Goal: Transaction & Acquisition: Obtain resource

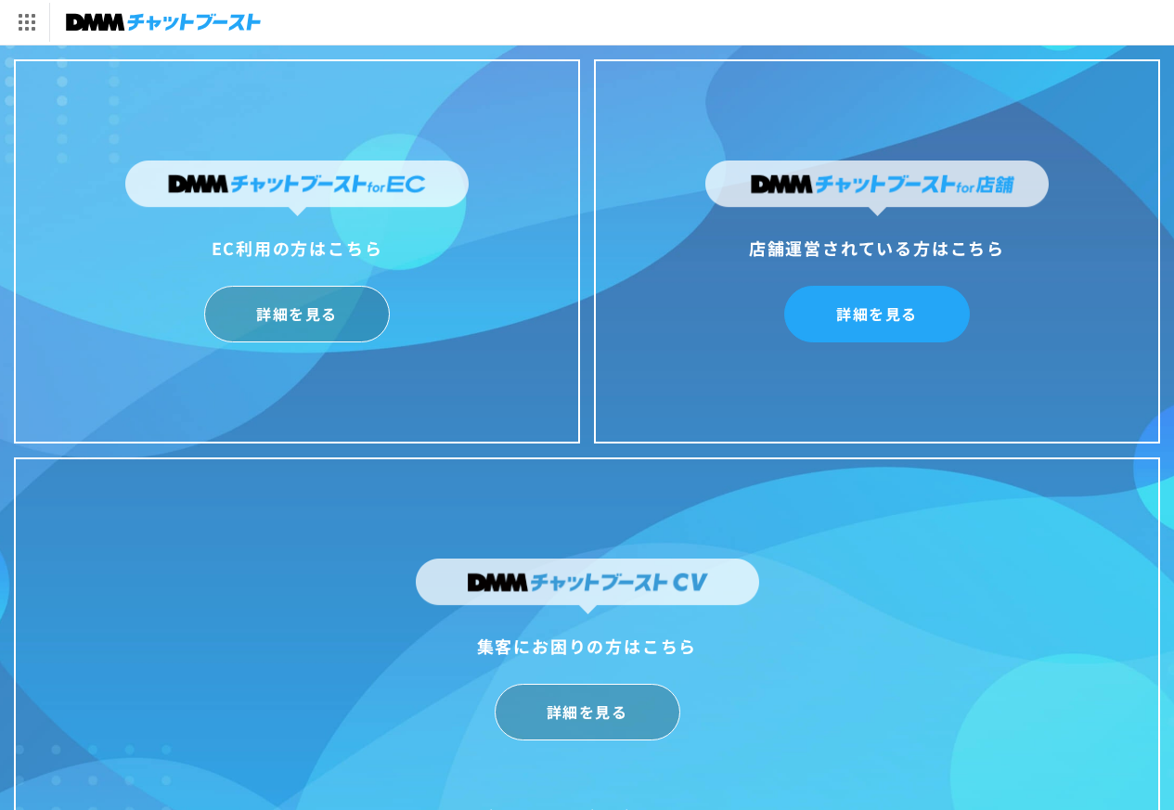
click at [877, 316] on link "詳細を見る" at bounding box center [877, 314] width 186 height 57
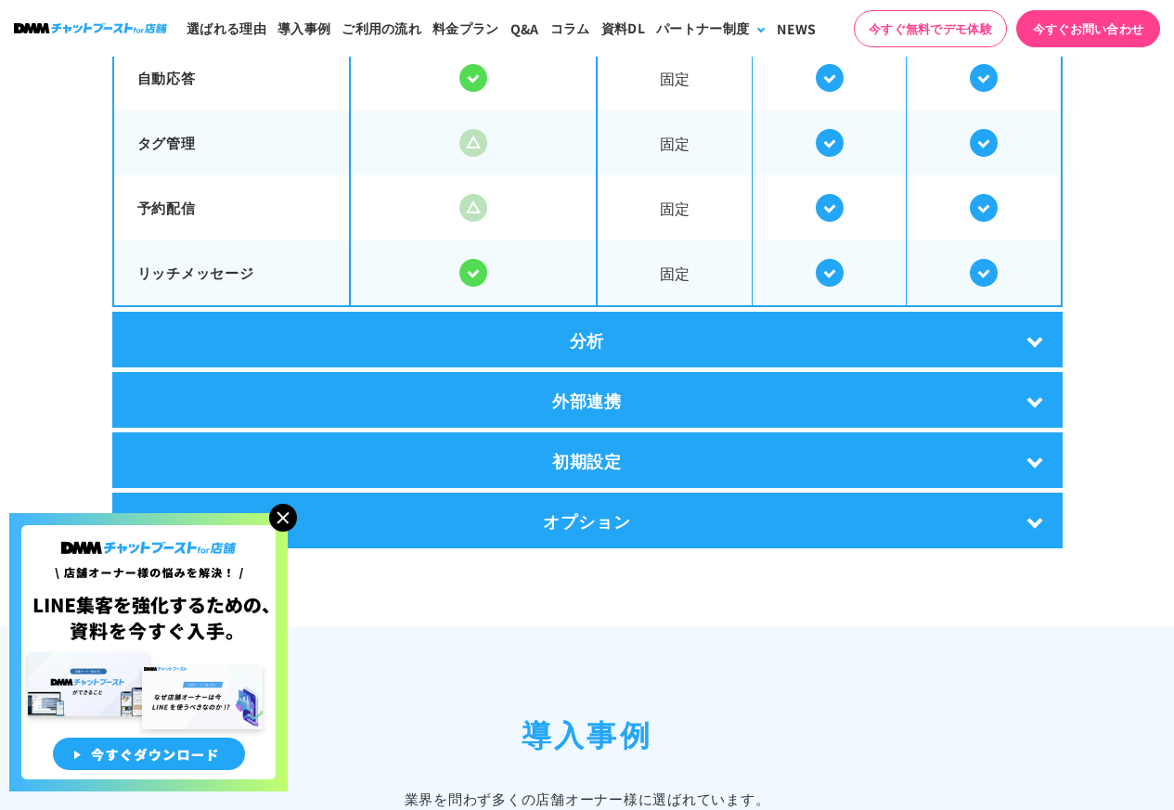
scroll to position [3620, 0]
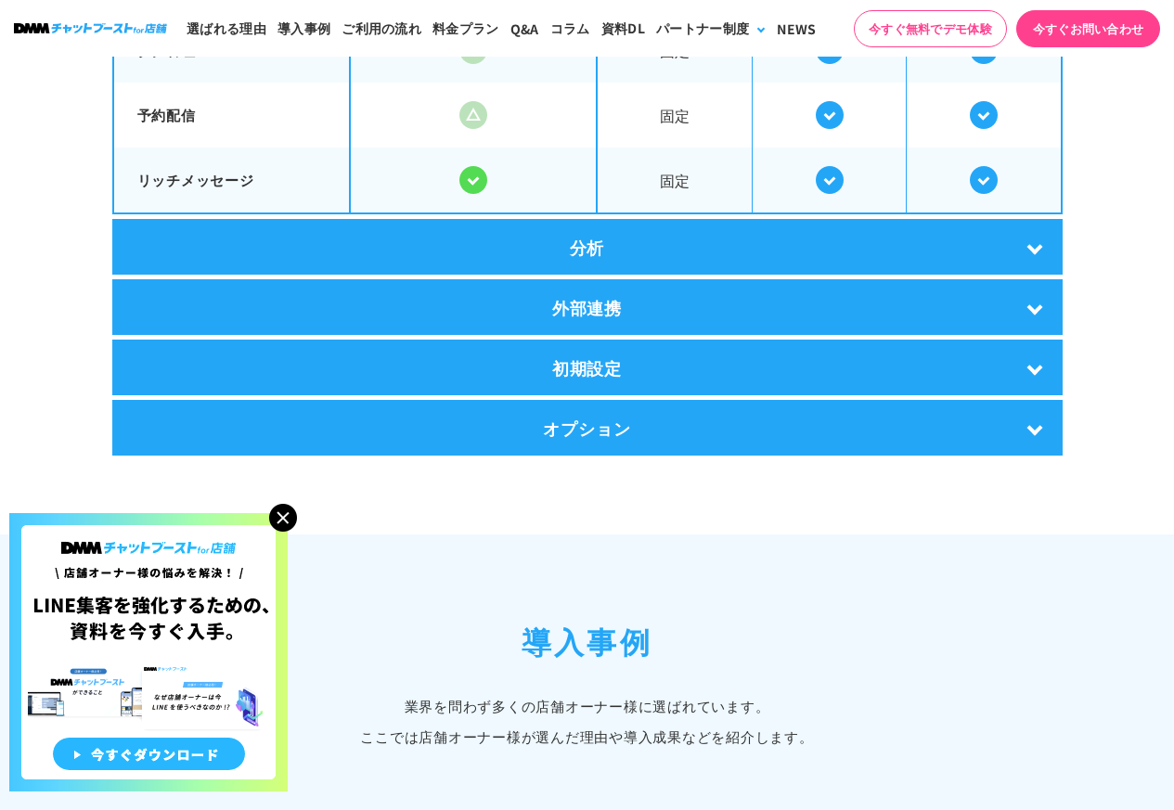
click at [192, 752] on img at bounding box center [148, 652] width 278 height 278
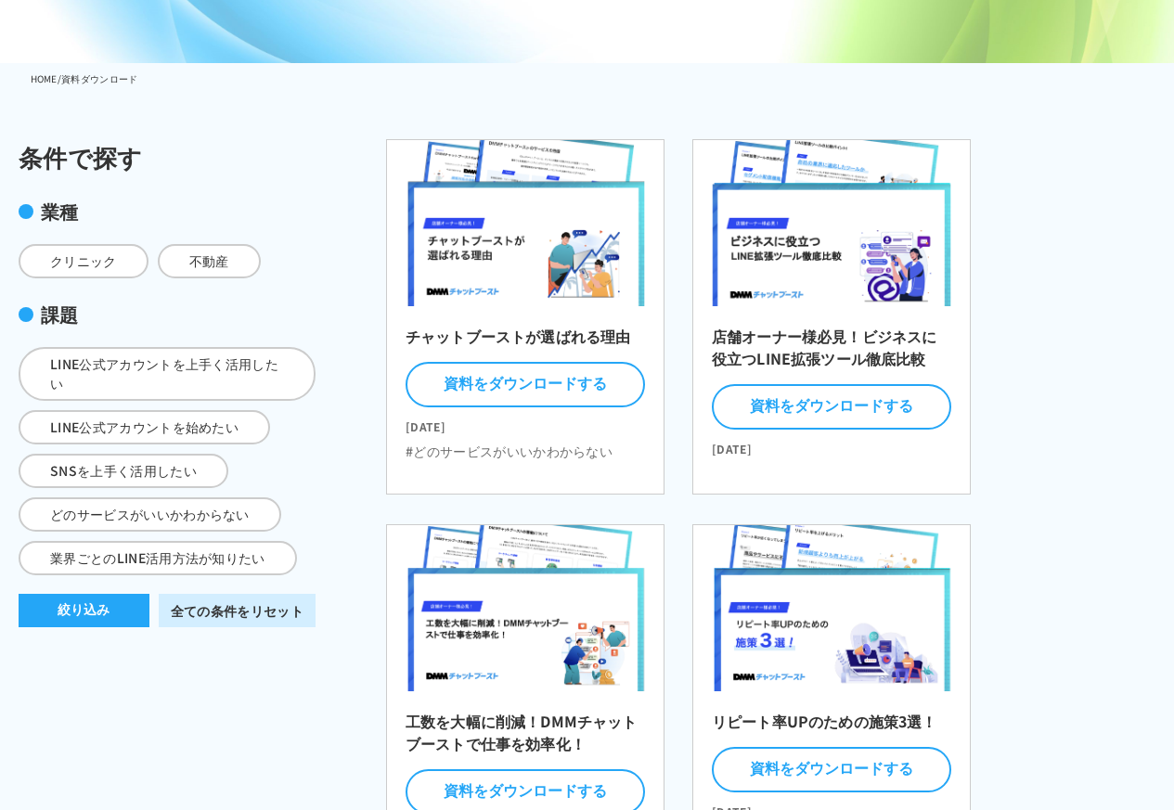
scroll to position [186, 0]
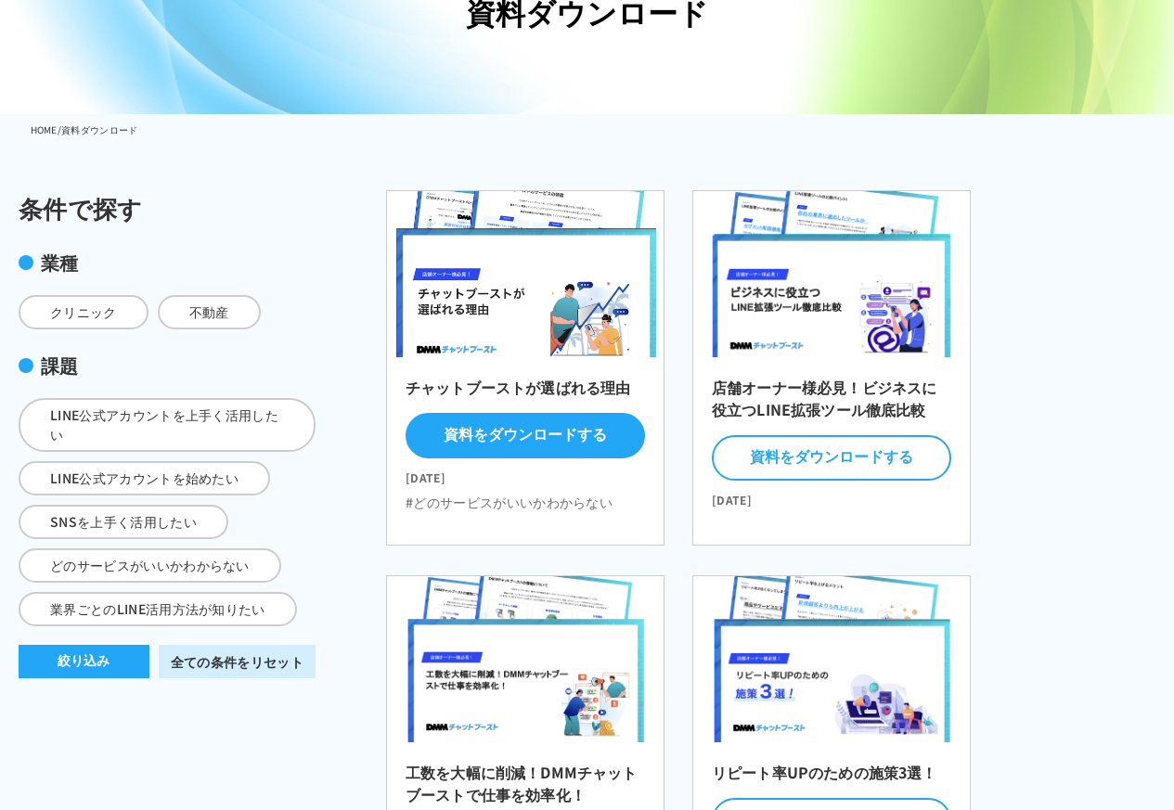
click at [524, 436] on button "資料をダウンロードする" at bounding box center [525, 435] width 239 height 45
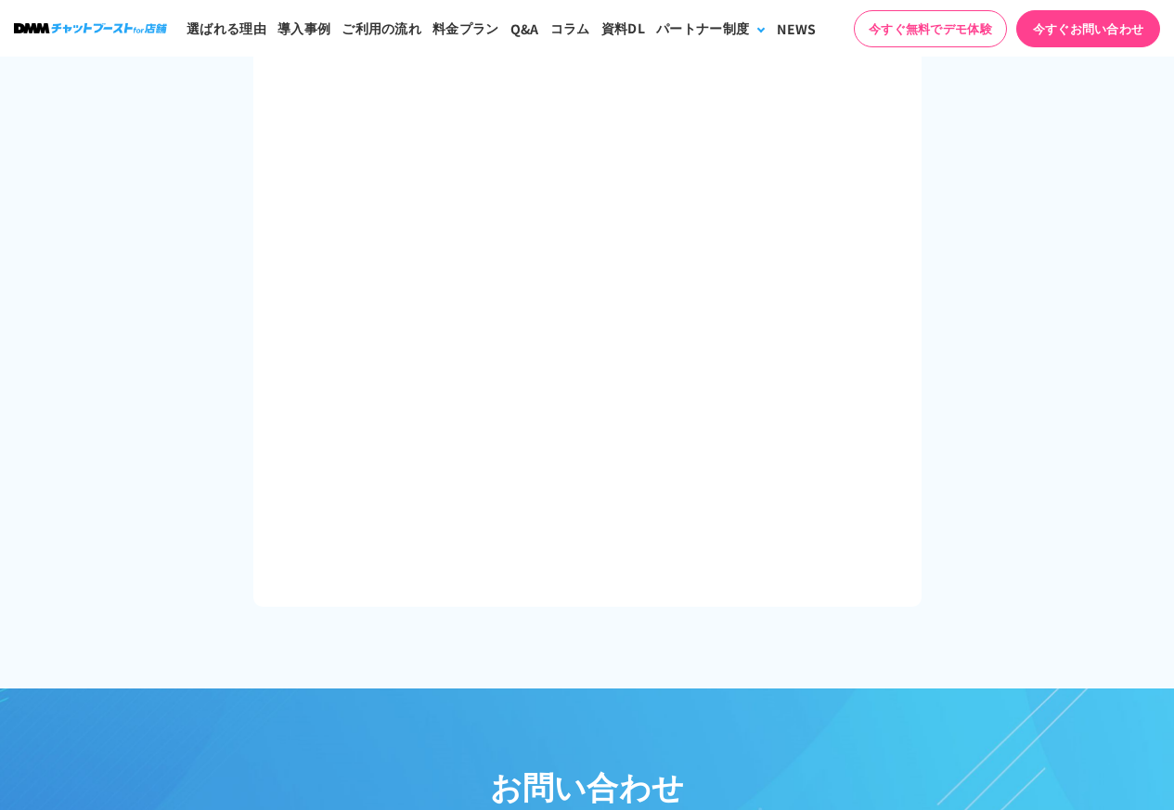
scroll to position [1114, 0]
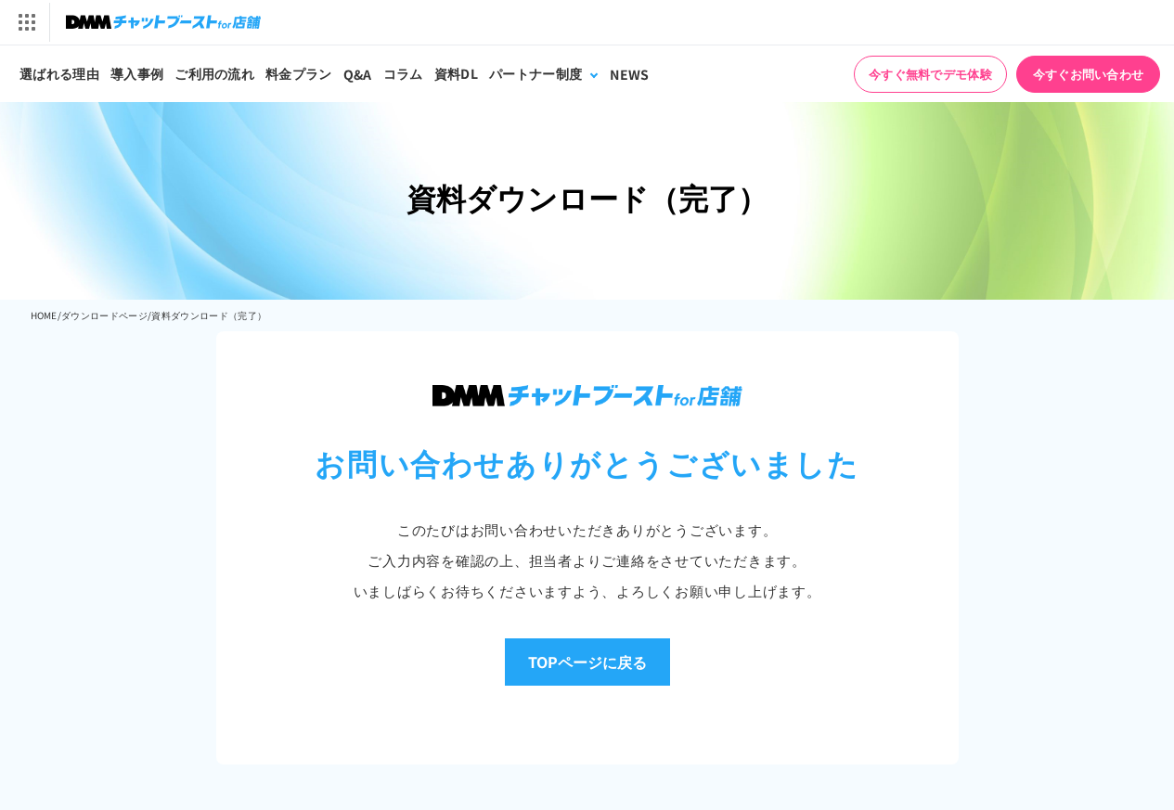
click at [584, 651] on link "TOPページに戻る" at bounding box center [587, 662] width 165 height 47
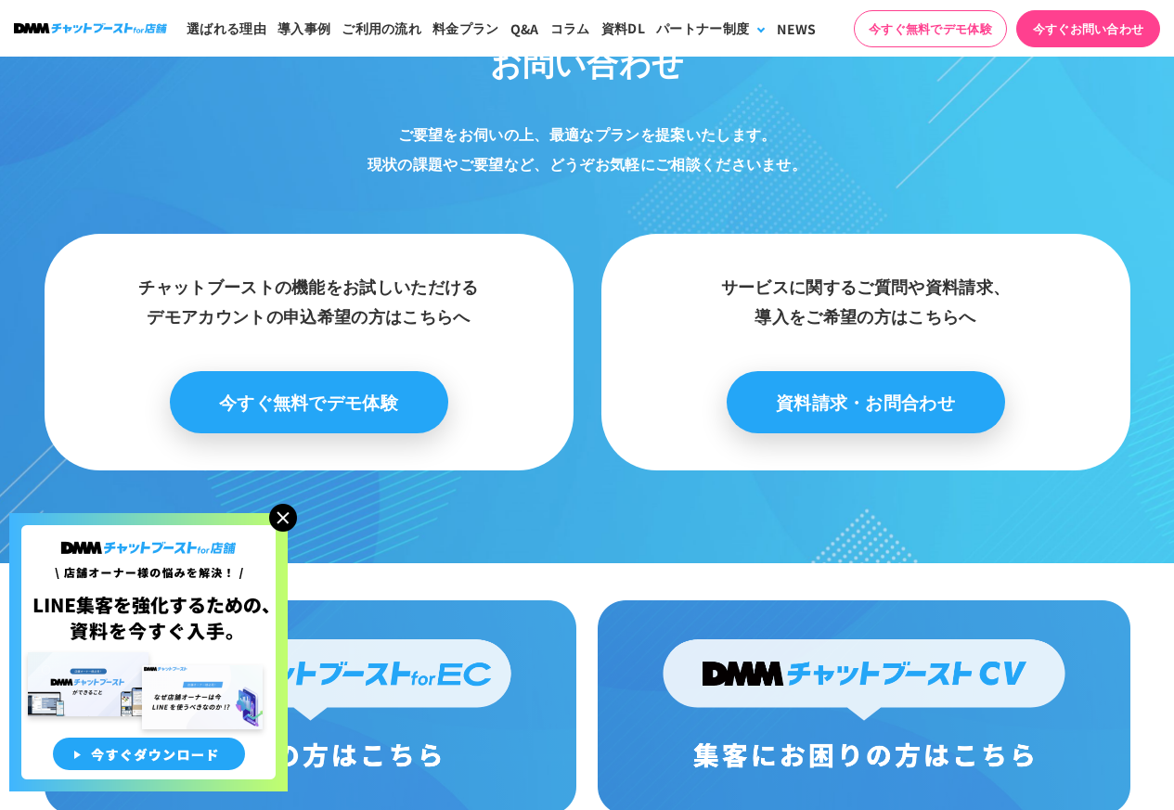
scroll to position [9281, 0]
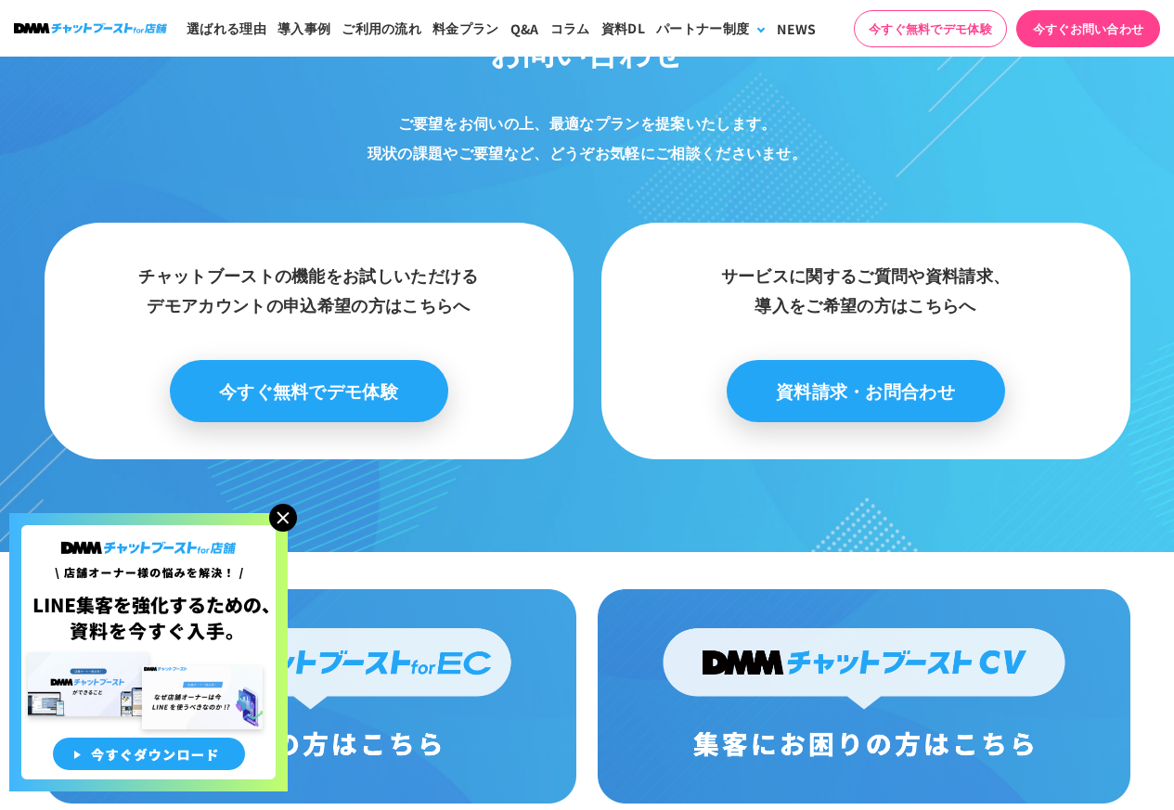
click at [853, 373] on link "資料請求・お問合わせ" at bounding box center [866, 391] width 278 height 62
